Goal: Task Accomplishment & Management: Use online tool/utility

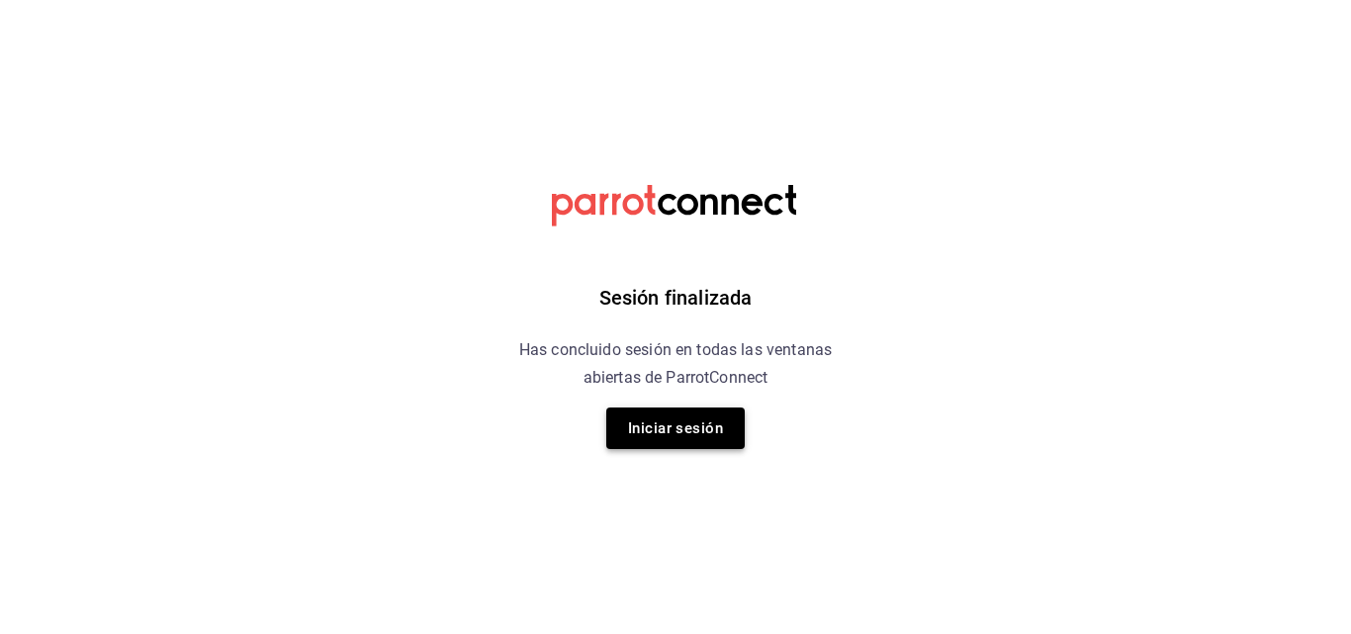
click at [674, 419] on button "Iniciar sesión" at bounding box center [675, 428] width 138 height 42
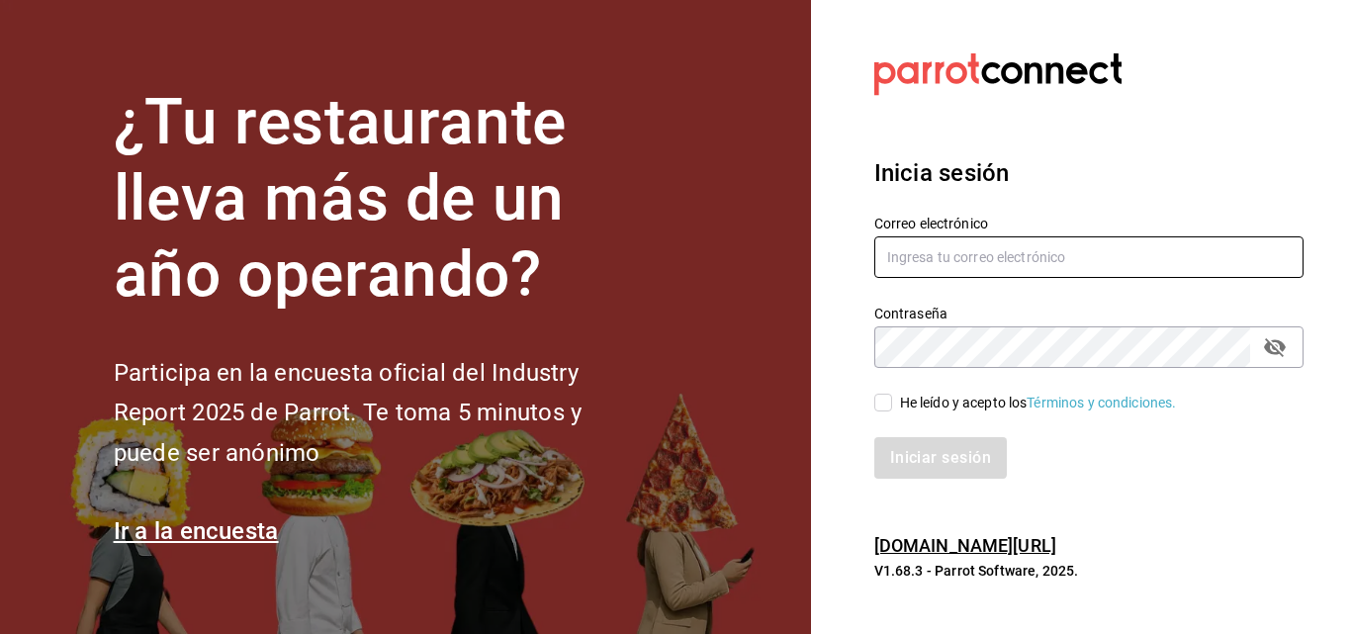
type input "[EMAIL_ADDRESS][DOMAIN_NAME]"
click at [886, 397] on input "He leído y acepto los Términos y condiciones." at bounding box center [883, 403] width 18 height 18
checkbox input "true"
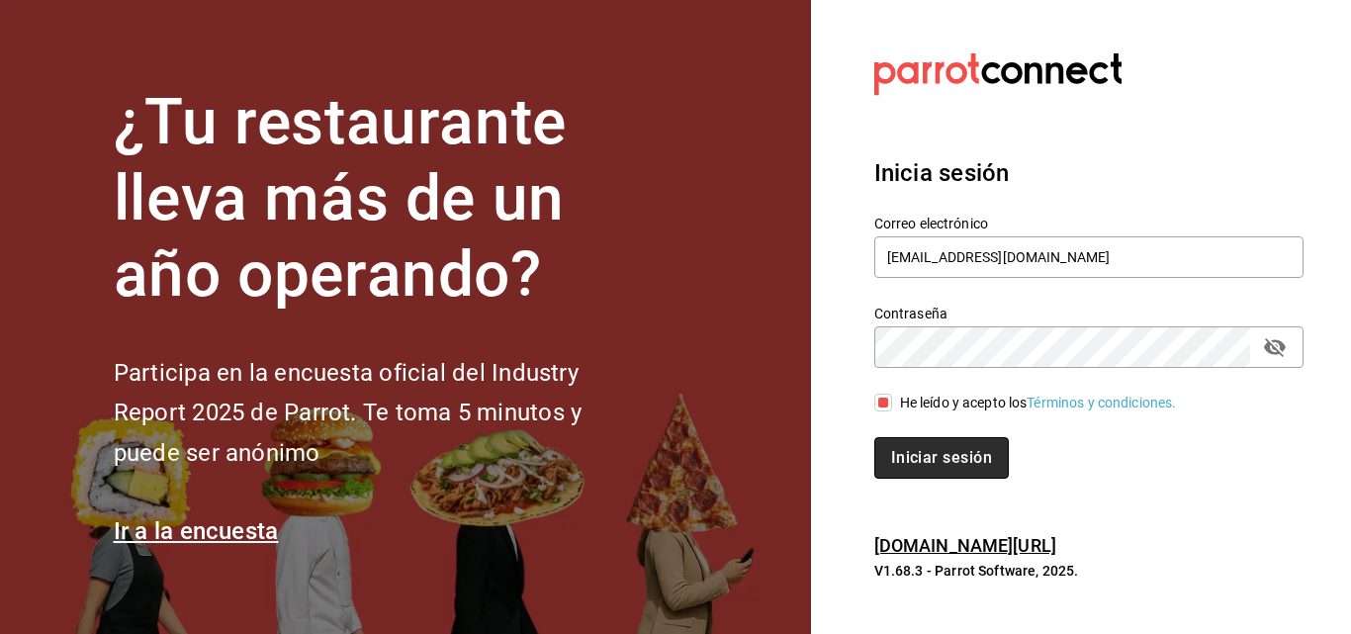
click at [916, 443] on button "Iniciar sesión" at bounding box center [941, 458] width 134 height 42
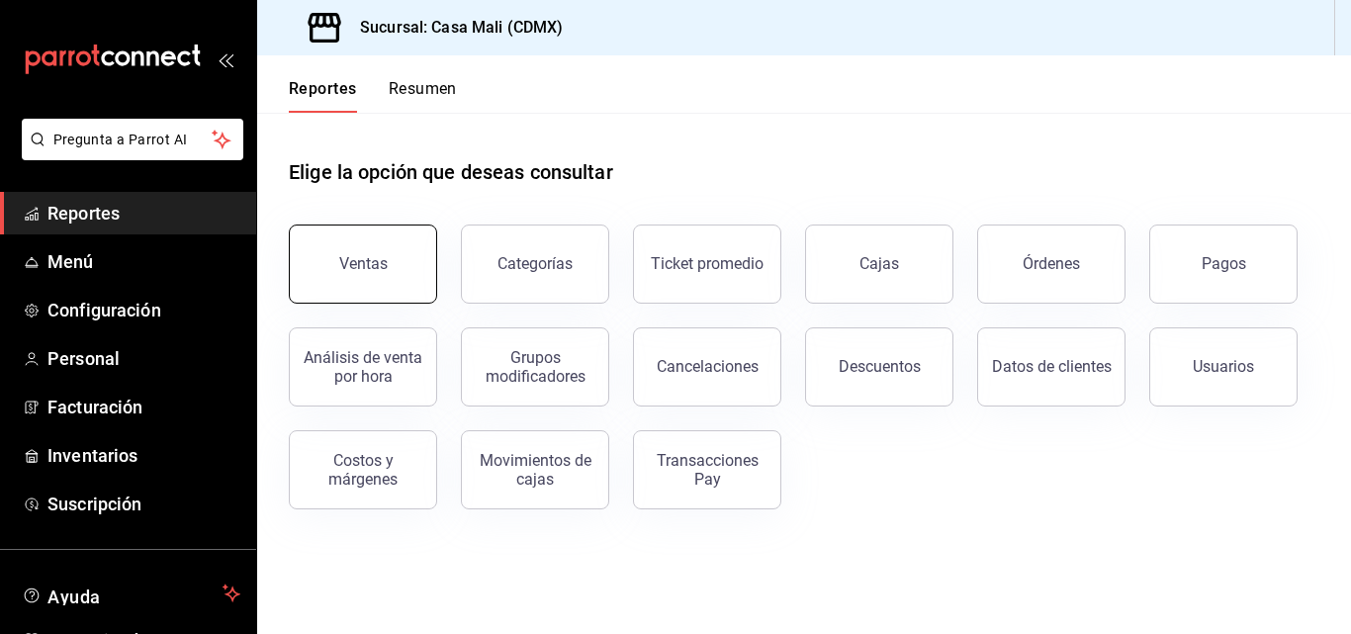
click at [379, 256] on div "Ventas" at bounding box center [363, 263] width 48 height 19
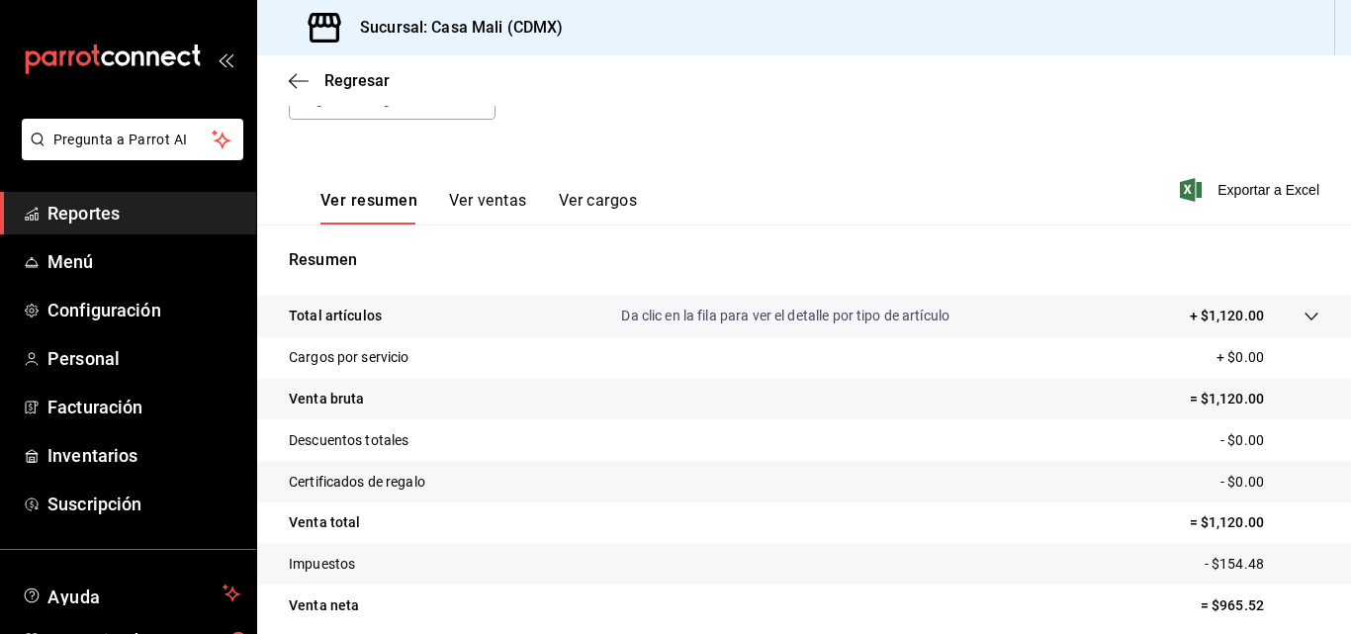
scroll to position [313, 0]
